Goal: Information Seeking & Learning: Learn about a topic

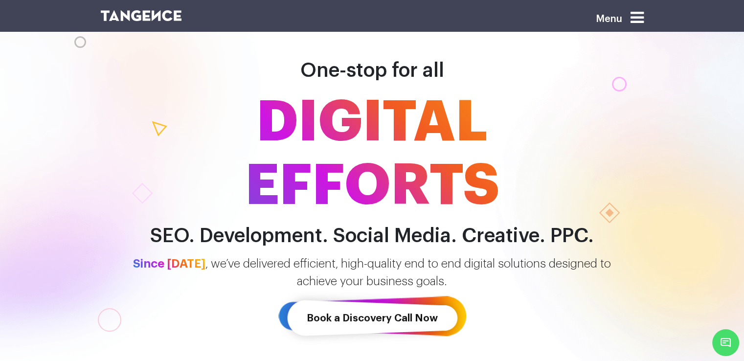
click at [368, 118] on span "DIGITAL EFFORTS" at bounding box center [372, 154] width 558 height 127
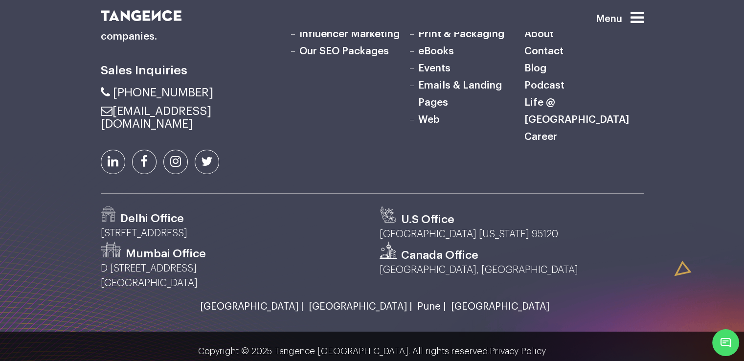
scroll to position [3235, 0]
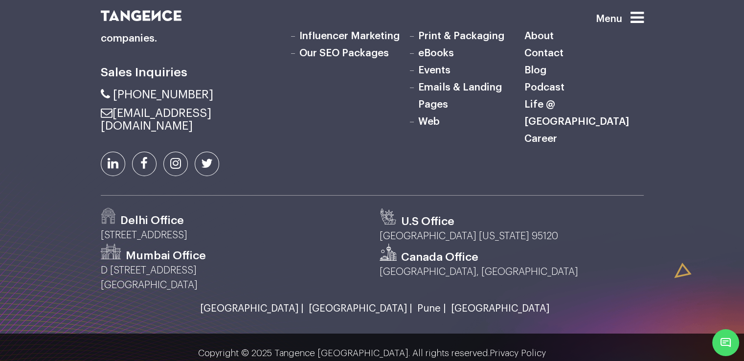
click at [249, 243] on p "[STREET_ADDRESS]" at bounding box center [233, 235] width 264 height 15
click at [300, 228] on div "Delhi Office" at bounding box center [233, 218] width 264 height 20
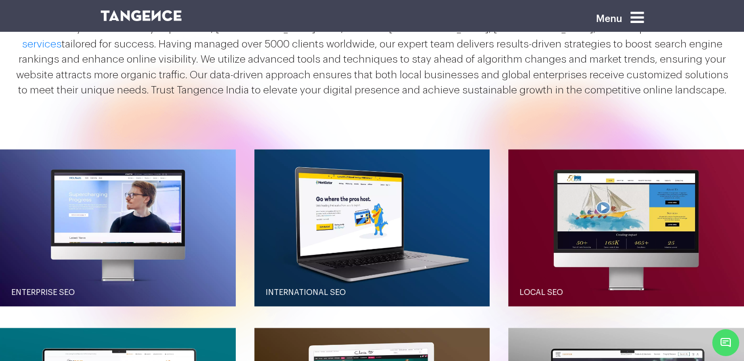
scroll to position [1020, 0]
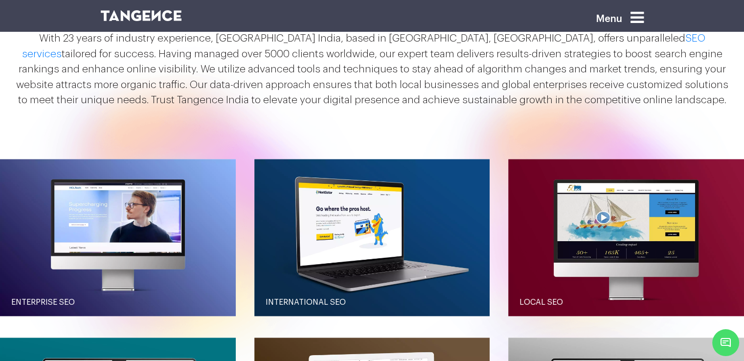
click at [643, 16] on icon at bounding box center [637, 18] width 13 height 16
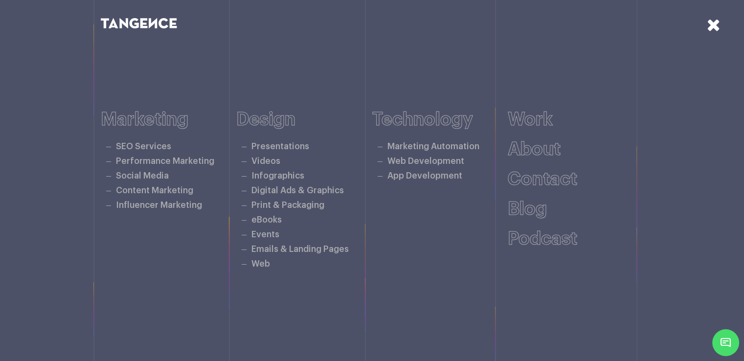
click at [714, 27] on icon at bounding box center [714, 24] width 14 height 17
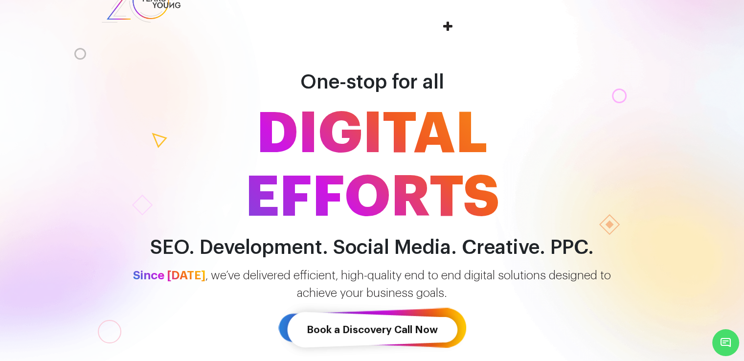
scroll to position [0, 0]
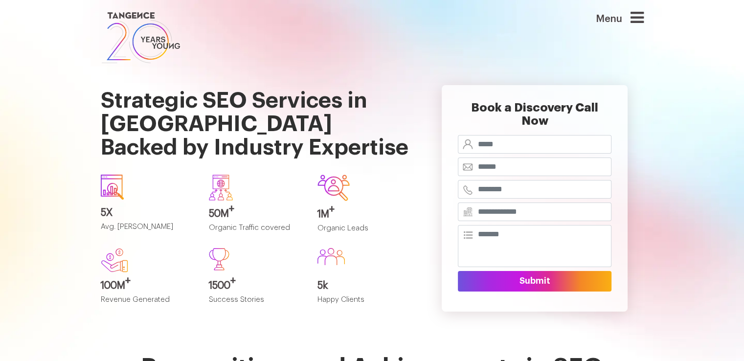
click at [739, 87] on section "Strategic SEO Services in Bangalore Backed by Industry Expertise 5X Avg. SEO RO…" at bounding box center [372, 210] width 744 height 289
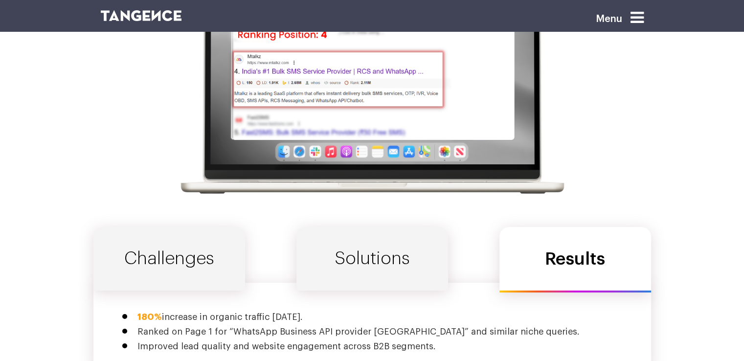
scroll to position [3219, 0]
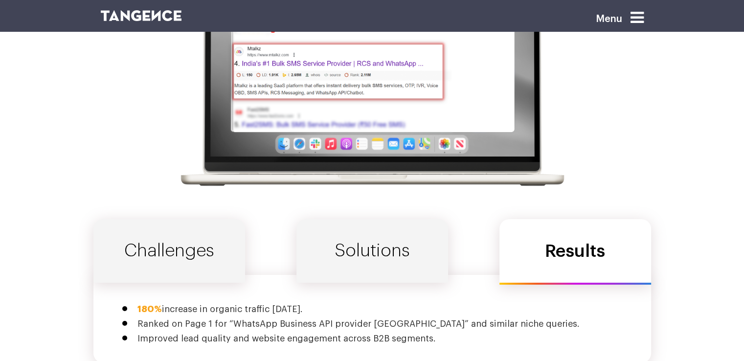
click at [399, 219] on link "Solutions" at bounding box center [373, 251] width 152 height 64
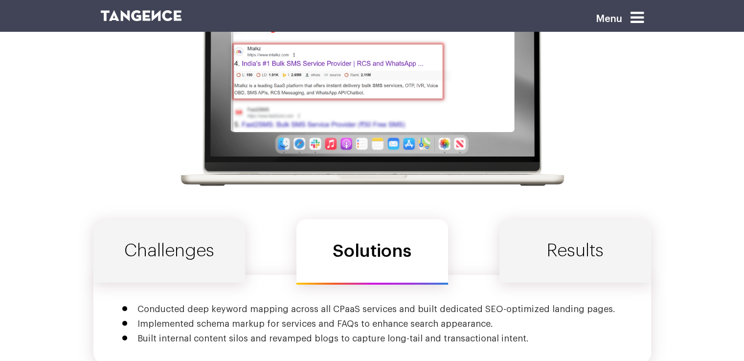
click at [150, 219] on link "Challenges" at bounding box center [169, 251] width 152 height 64
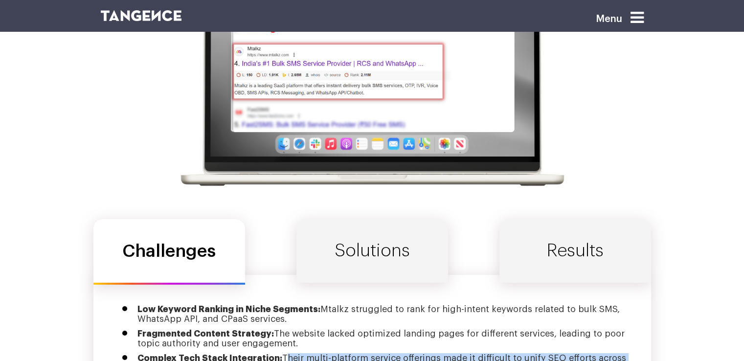
drag, startPoint x: 282, startPoint y: 274, endPoint x: 265, endPoint y: 297, distance: 28.8
click at [265, 297] on div "Low Keyword Ranking in Niche Segments: Mtalkz struggled to rank for high-intent…" at bounding box center [372, 333] width 558 height 117
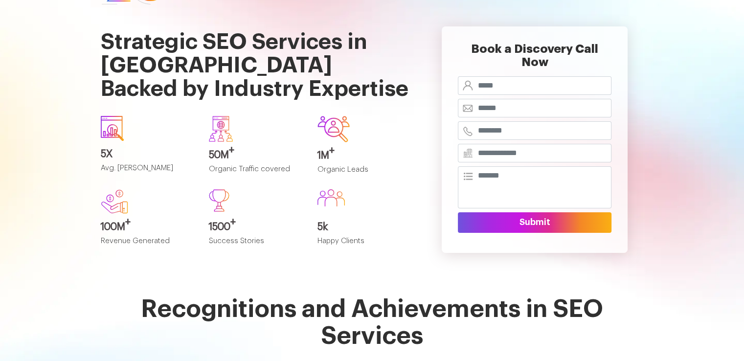
scroll to position [0, 0]
